Goal: Register for event/course

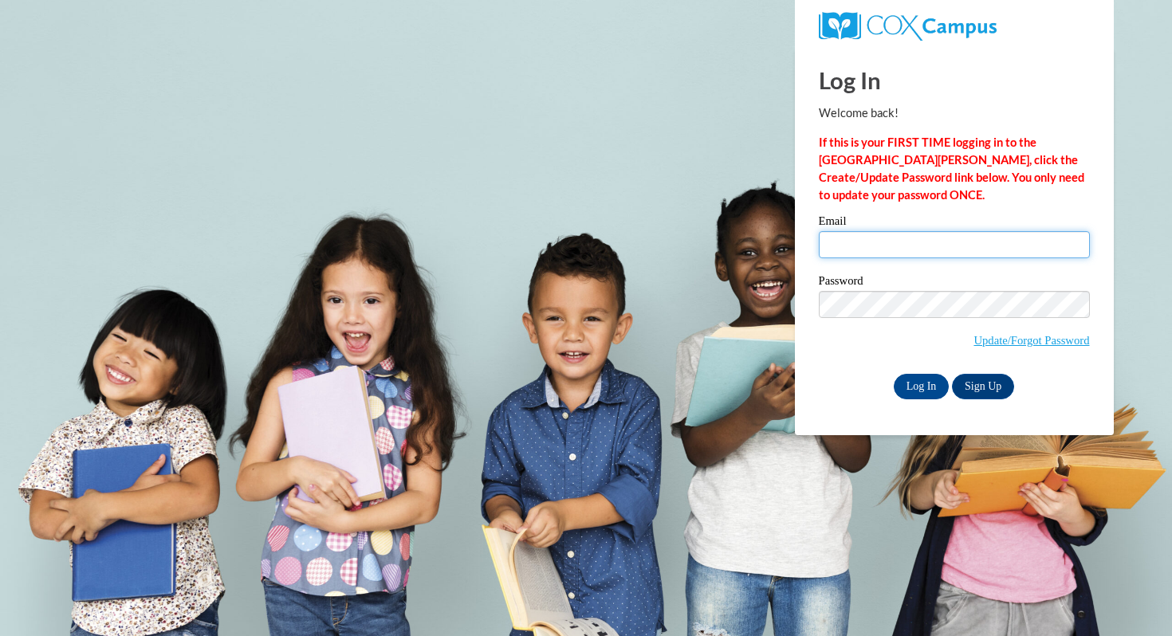
click at [925, 239] on input "Email" at bounding box center [954, 244] width 271 height 27
type input "johnsoncorlessj@ripon.k12.wi.us"
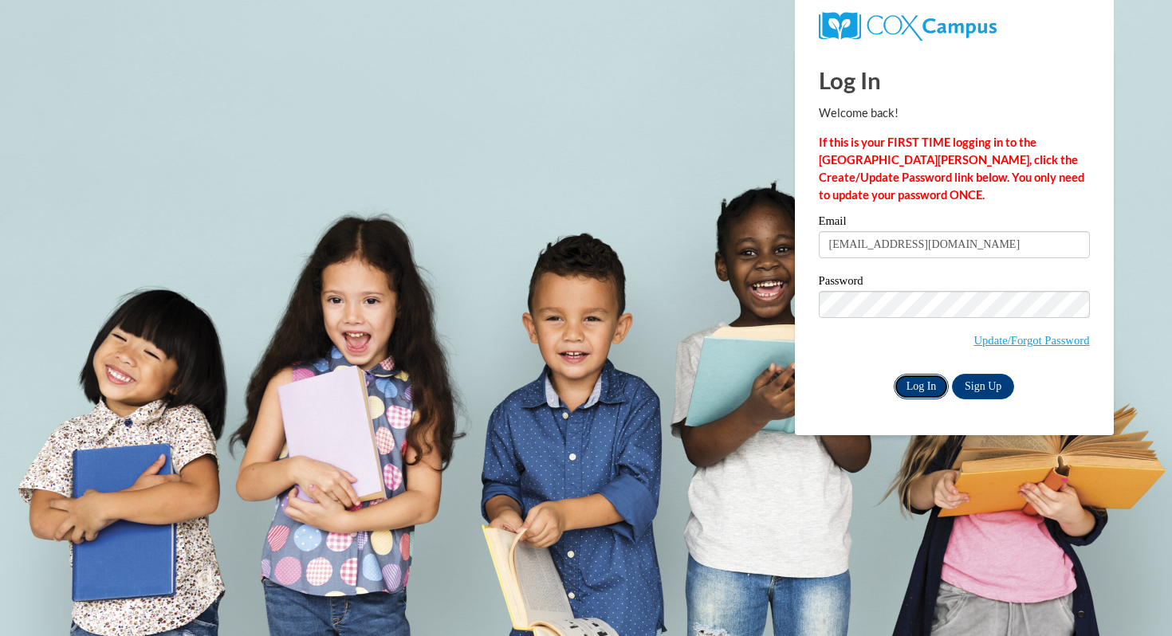
click at [919, 384] on input "Log In" at bounding box center [922, 387] width 56 height 26
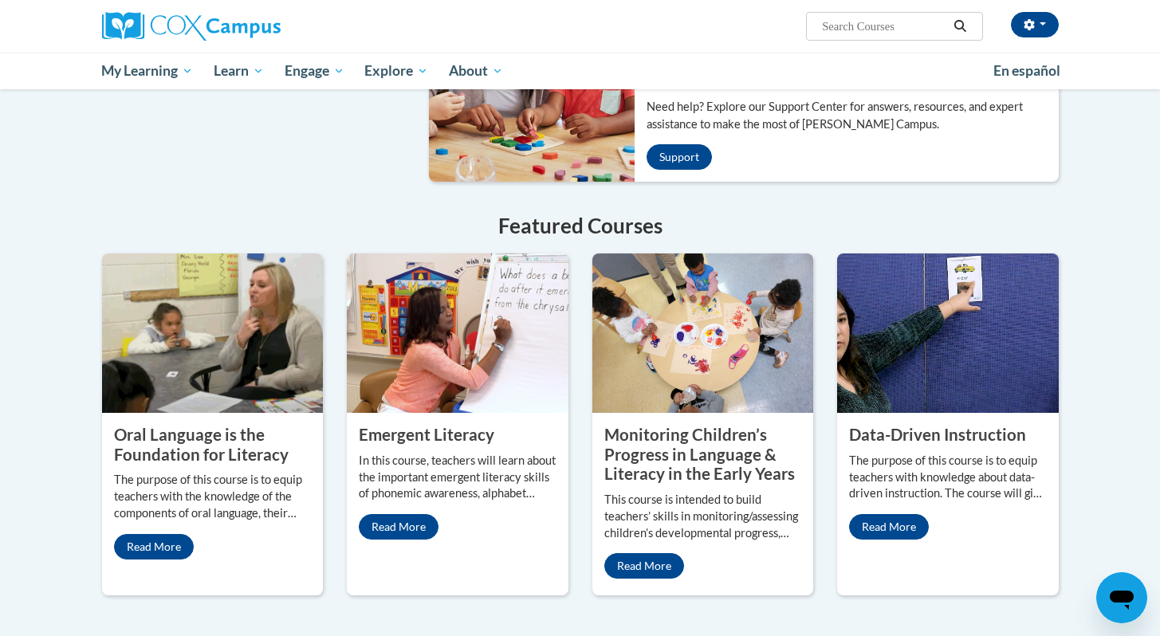
scroll to position [1209, 0]
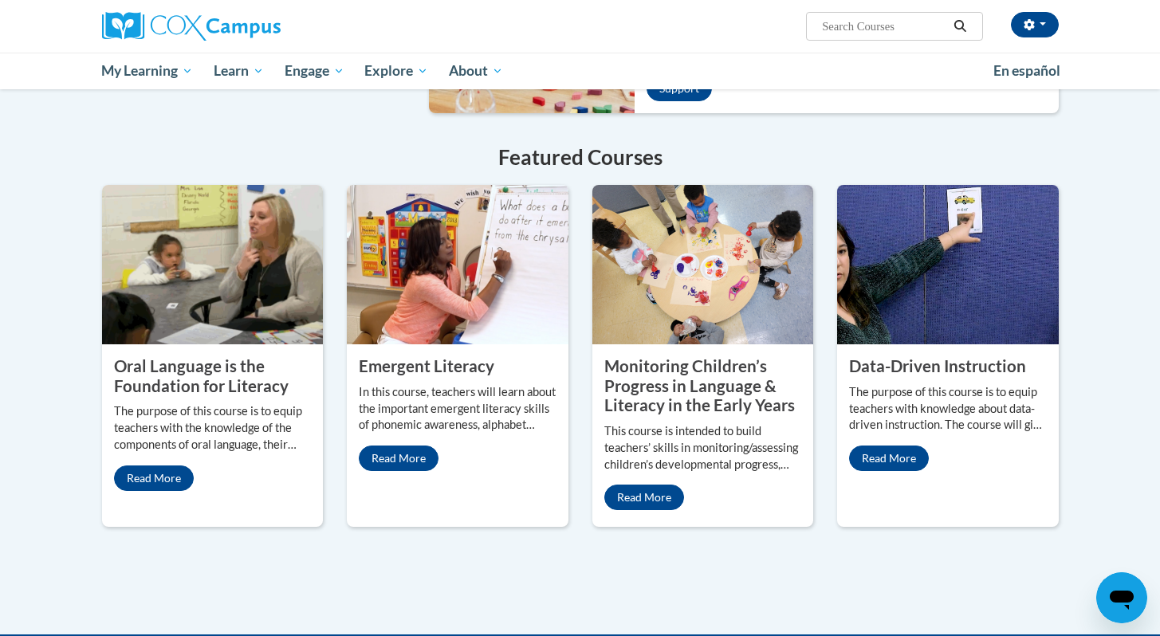
click at [887, 22] on input "Search..." at bounding box center [884, 26] width 128 height 19
type input "assessment"
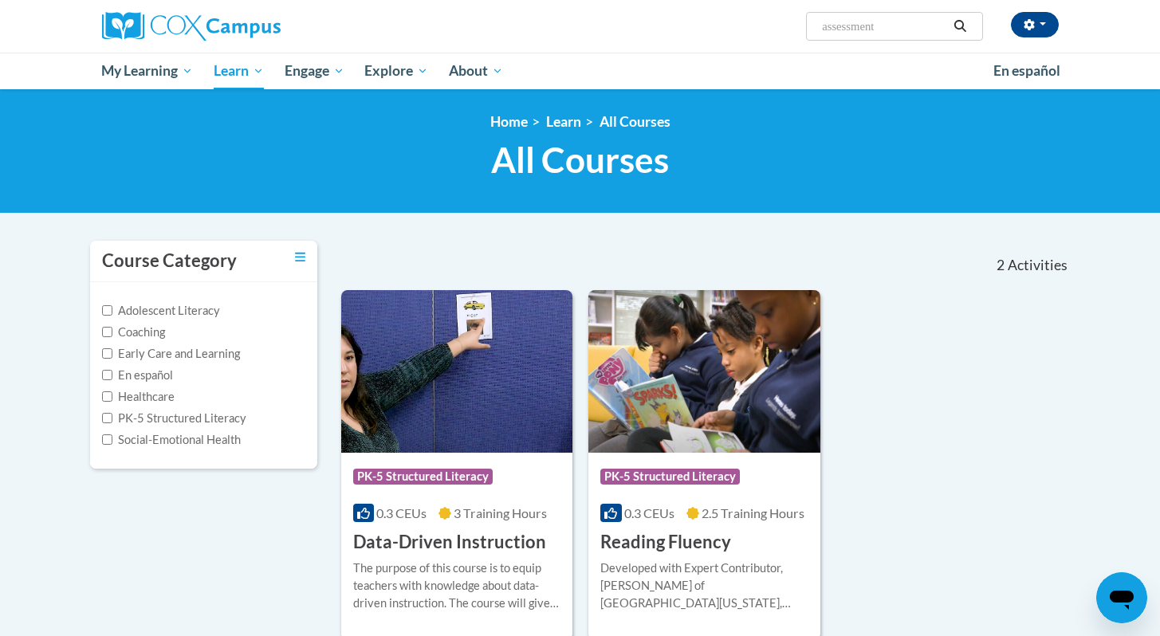
click at [890, 27] on input "assessment" at bounding box center [884, 26] width 128 height 19
type input "a"
type input "rti and assessment"
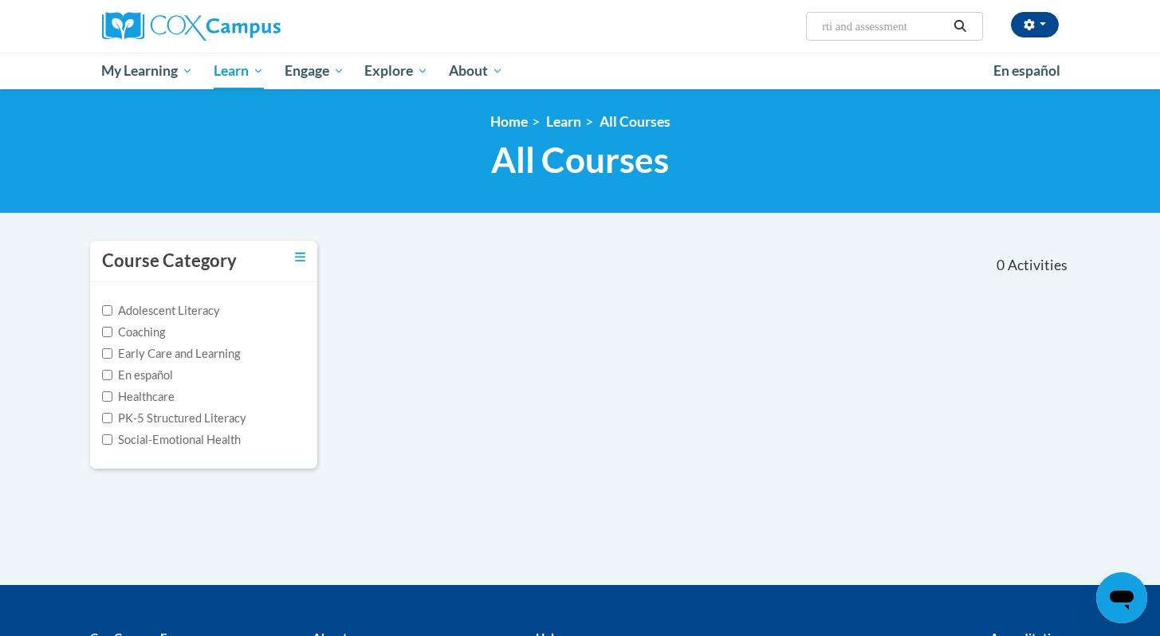
click at [850, 29] on input "rti and assessment" at bounding box center [884, 26] width 128 height 19
drag, startPoint x: 918, startPoint y: 26, endPoint x: 811, endPoint y: 27, distance: 107.6
click at [811, 27] on span "Search Search... rti and assessment" at bounding box center [894, 26] width 176 height 29
type input "data driven instruction"
drag, startPoint x: 940, startPoint y: 26, endPoint x: 809, endPoint y: 29, distance: 130.8
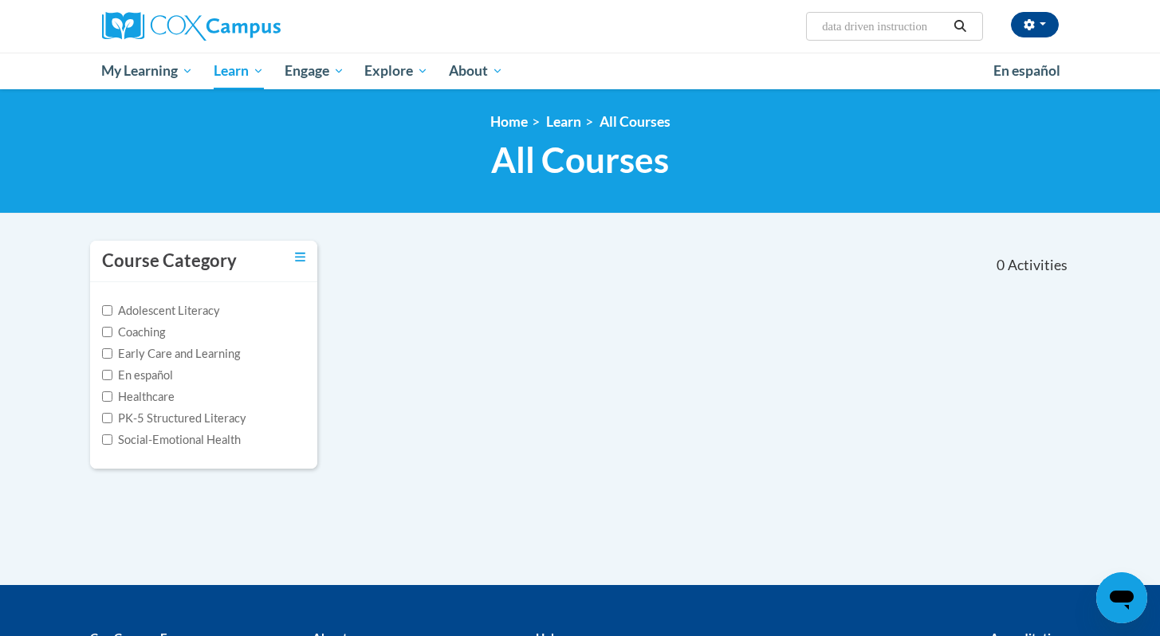
click at [809, 29] on span "Search Search... data driven instruction" at bounding box center [894, 26] width 176 height 29
type input "i"
type input "assessment"
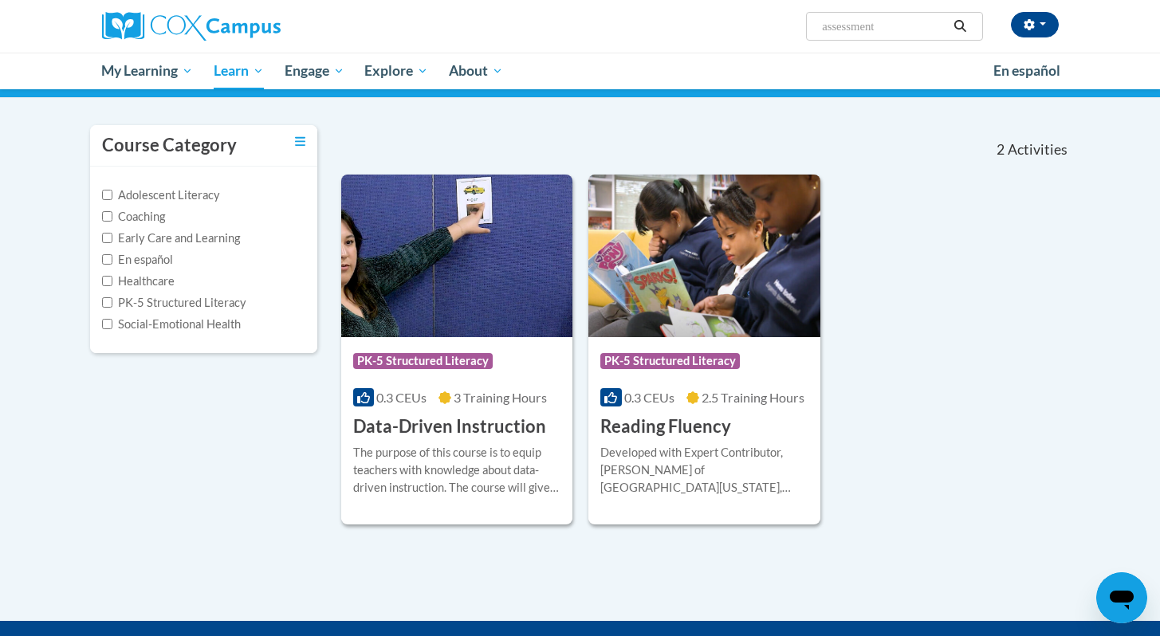
scroll to position [173, 0]
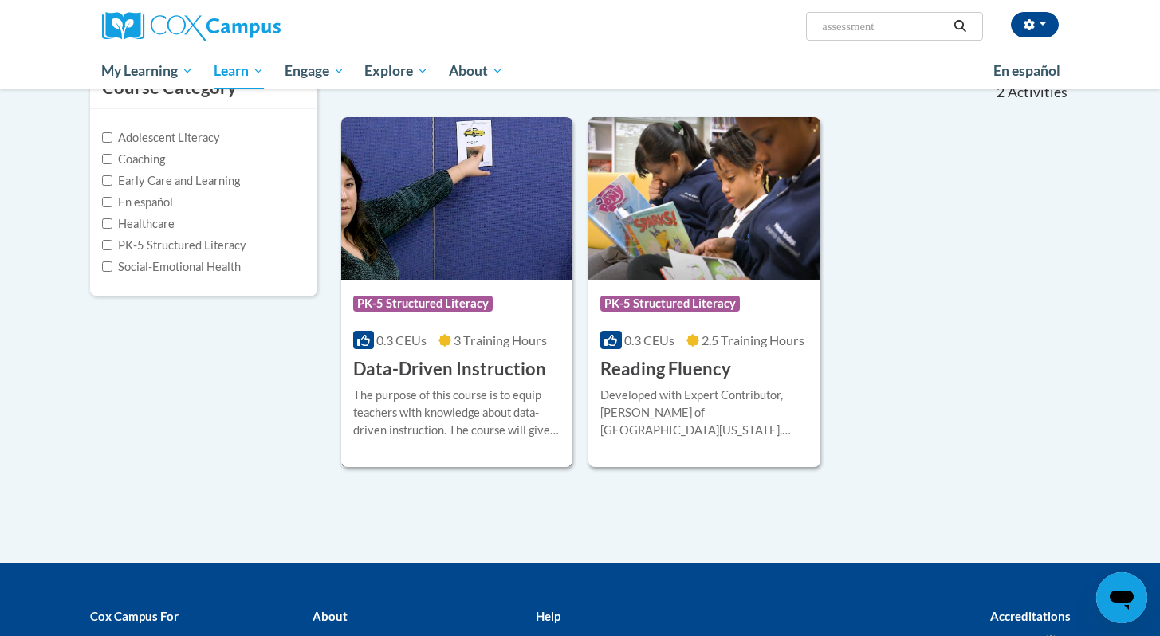
click at [460, 253] on img at bounding box center [457, 198] width 232 height 163
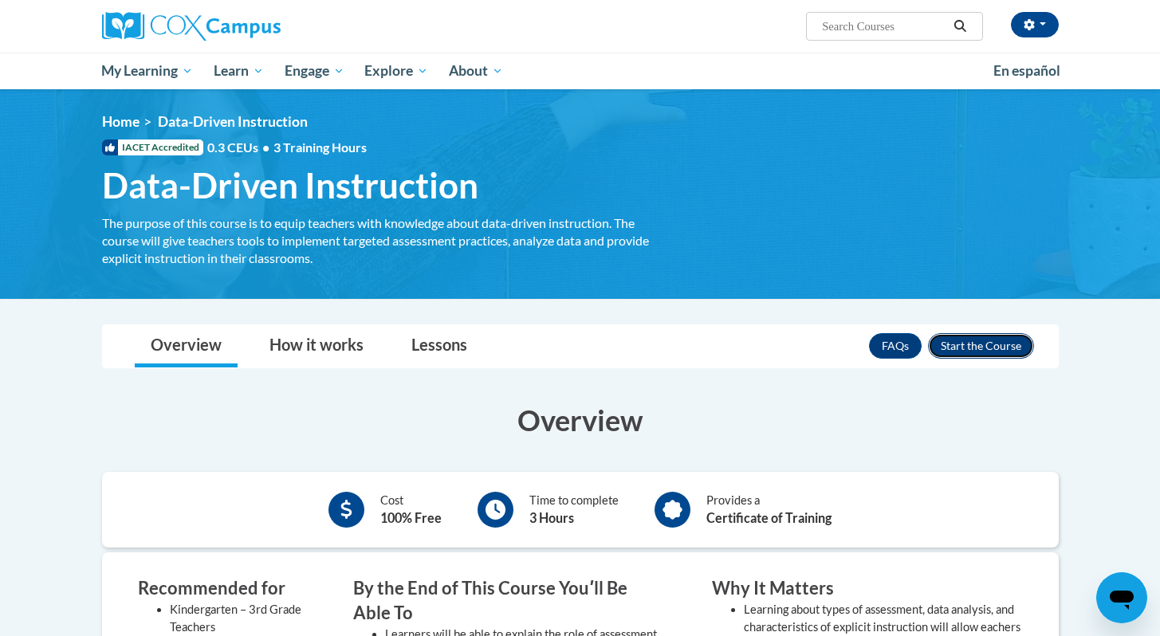
click at [994, 345] on button "Enroll" at bounding box center [981, 346] width 106 height 26
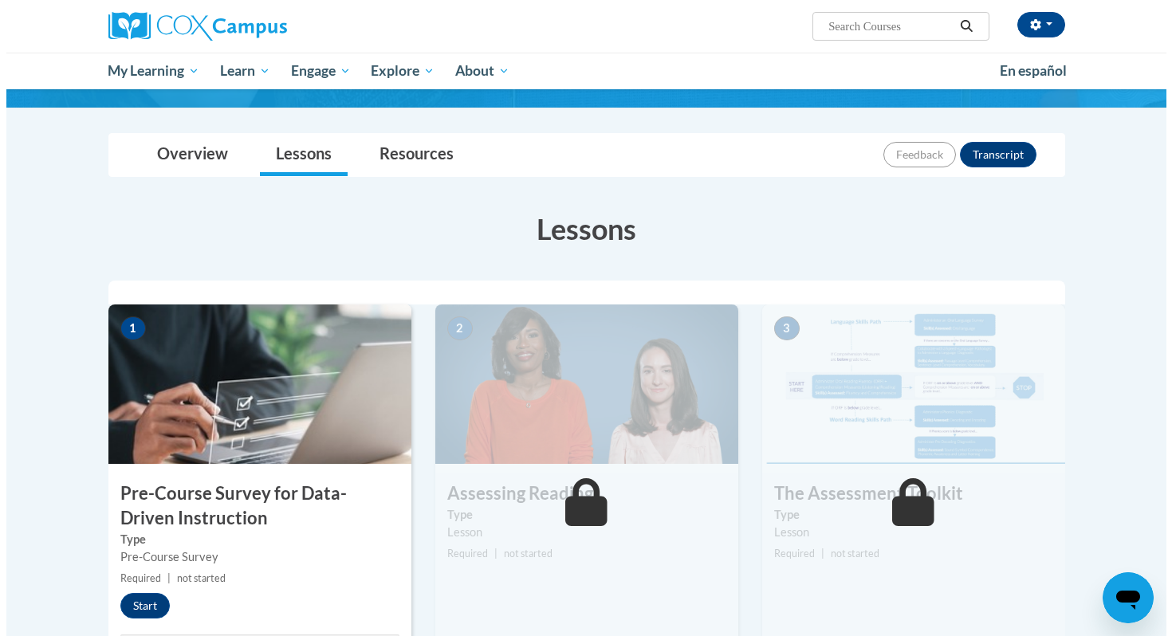
scroll to position [335, 0]
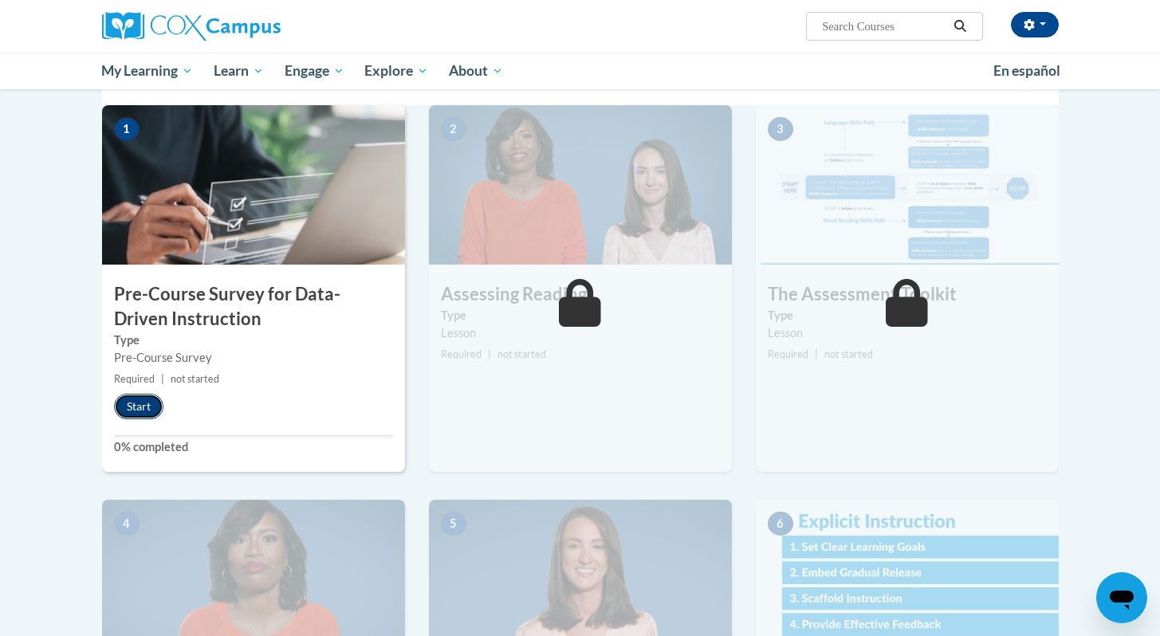
click at [134, 407] on button "Start" at bounding box center [138, 407] width 49 height 26
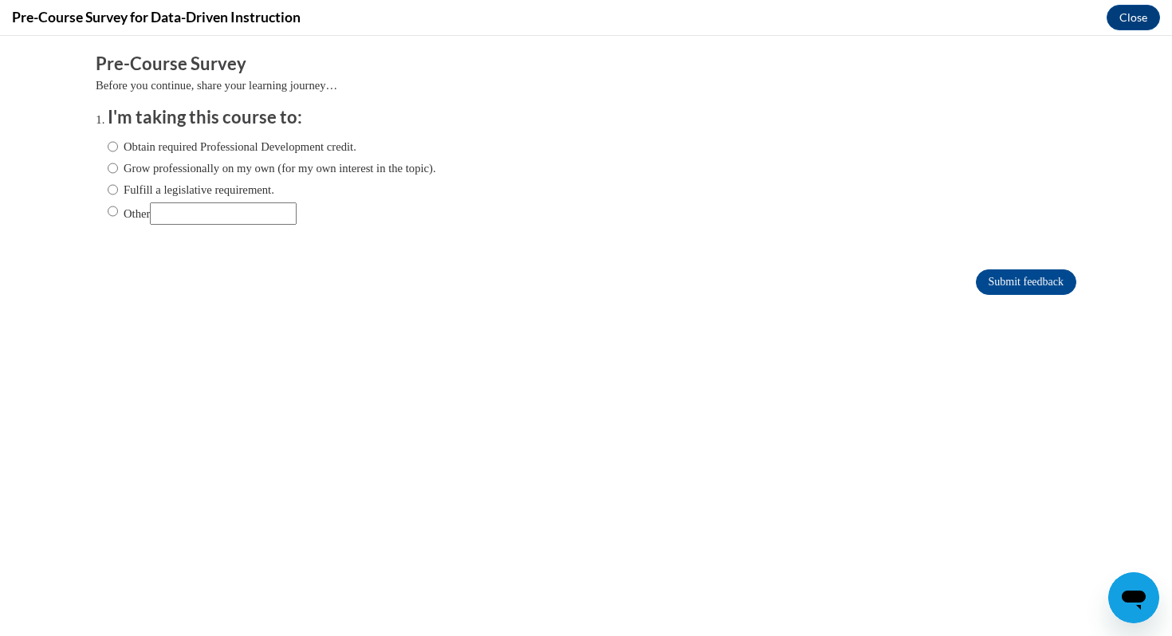
scroll to position [0, 0]
click at [108, 188] on input "Fulfill a legislative requirement." at bounding box center [113, 190] width 10 height 18
radio input "true"
click at [1038, 286] on input "Submit feedback" at bounding box center [1026, 282] width 100 height 26
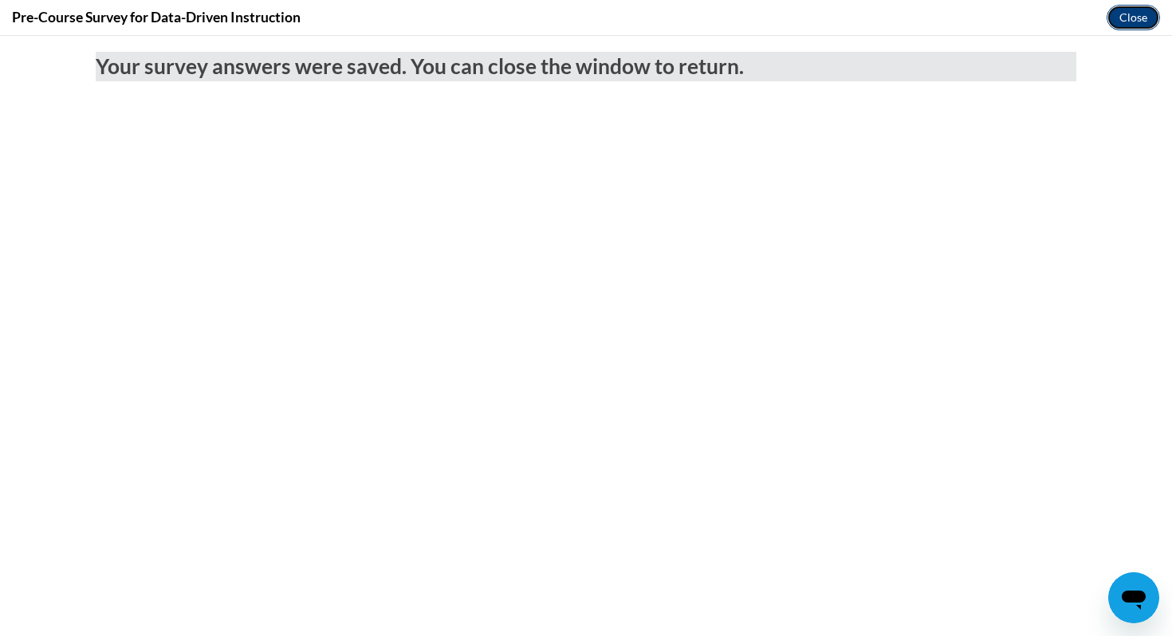
click at [1134, 22] on button "Close" at bounding box center [1132, 18] width 53 height 26
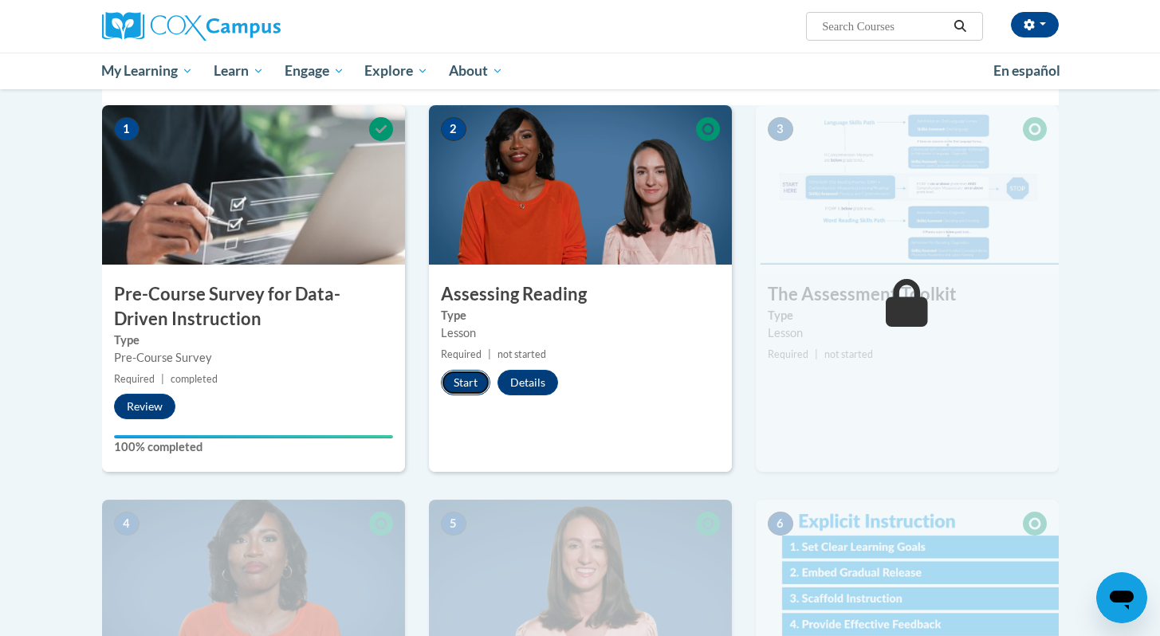
click at [460, 379] on button "Start" at bounding box center [465, 383] width 49 height 26
